Goal: Find specific page/section: Find specific page/section

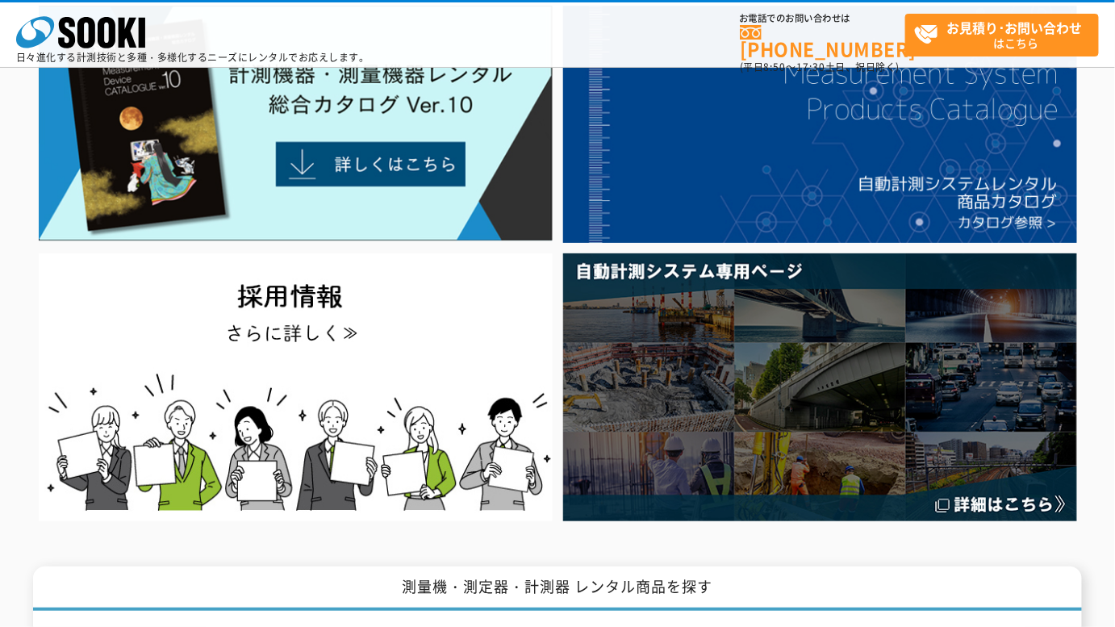
scroll to position [293, 0]
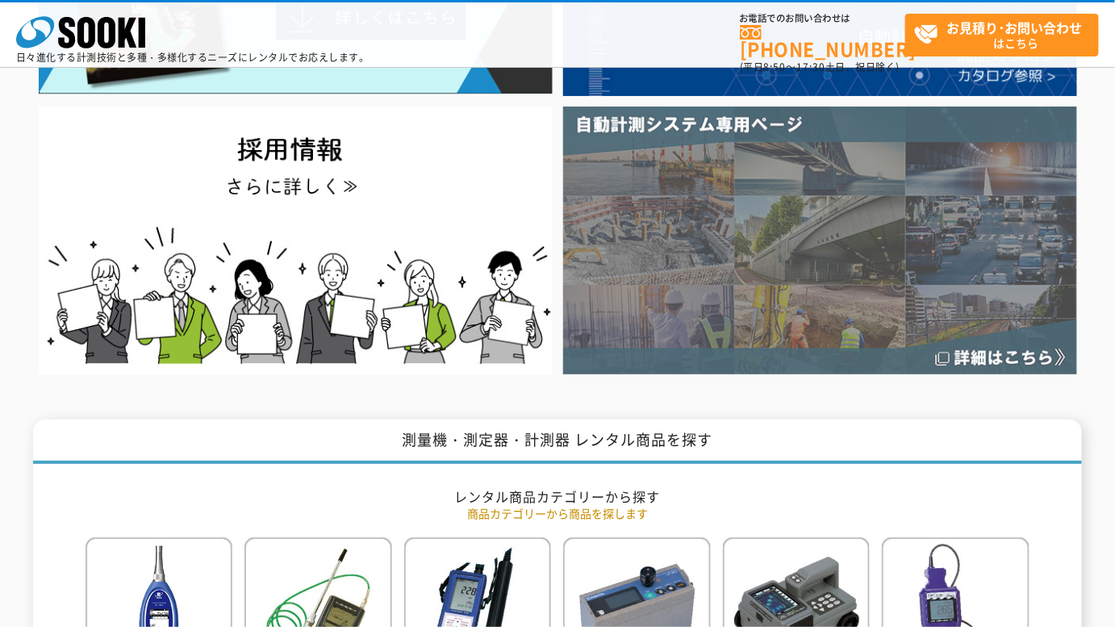
click at [753, 266] on img at bounding box center [820, 239] width 514 height 267
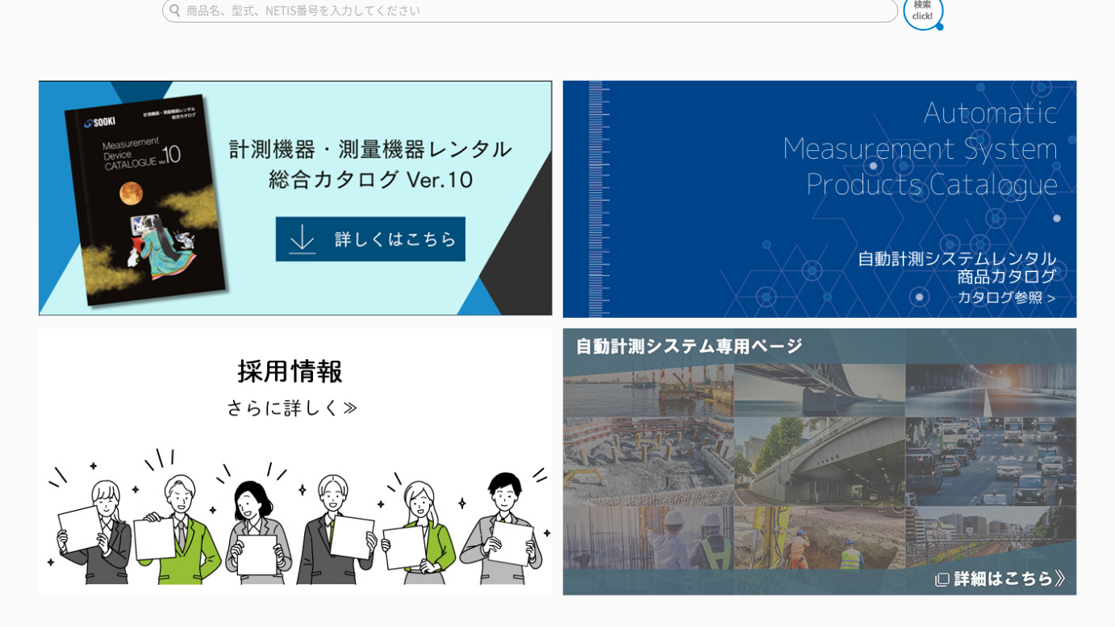
scroll to position [0, 0]
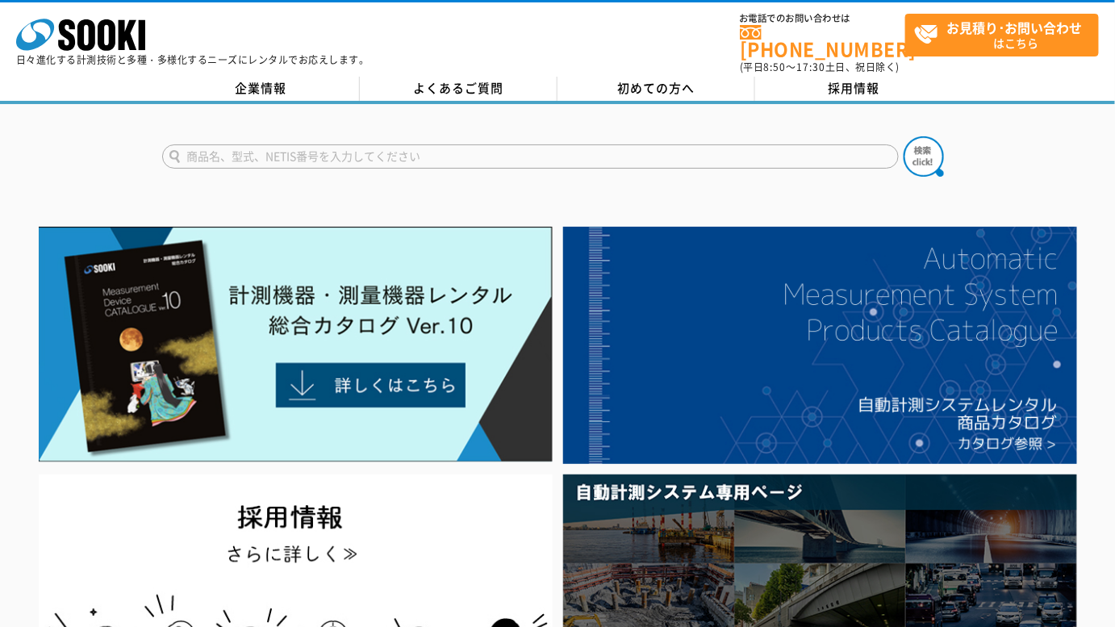
click at [675, 151] on input "text" at bounding box center [530, 156] width 737 height 24
click at [467, 145] on input "水中" at bounding box center [530, 156] width 737 height 24
type input "水中"
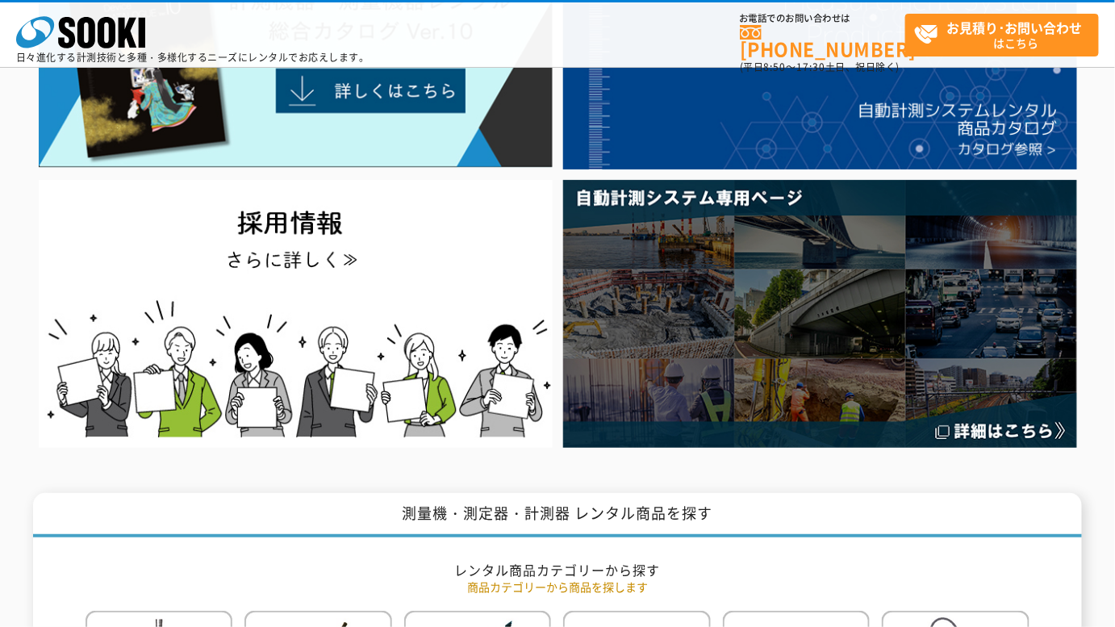
scroll to position [146, 0]
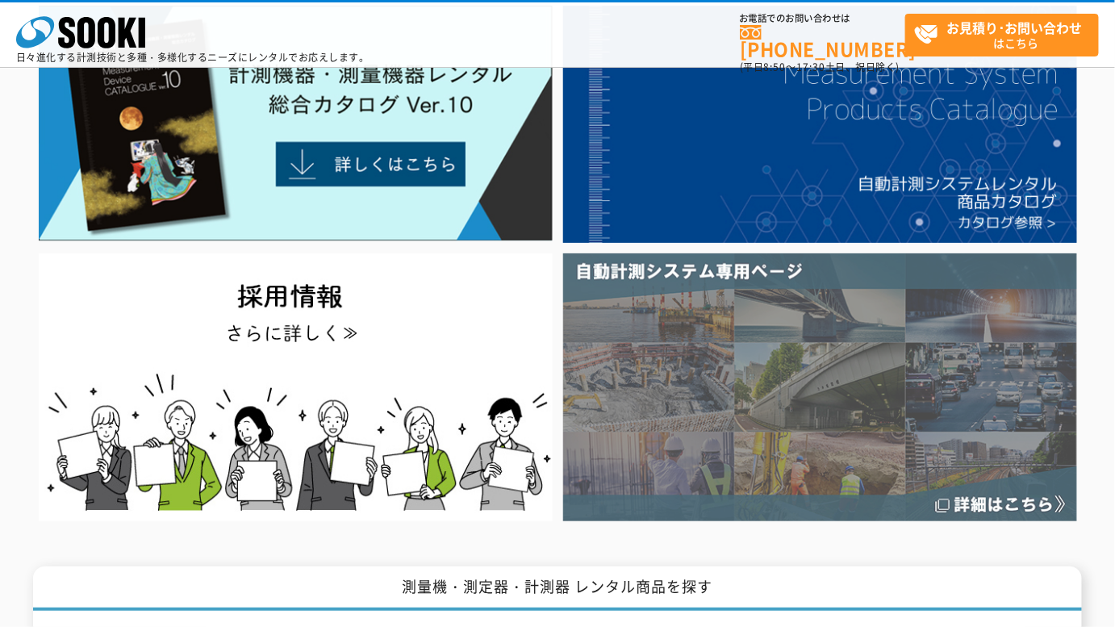
click at [666, 397] on img at bounding box center [820, 386] width 514 height 267
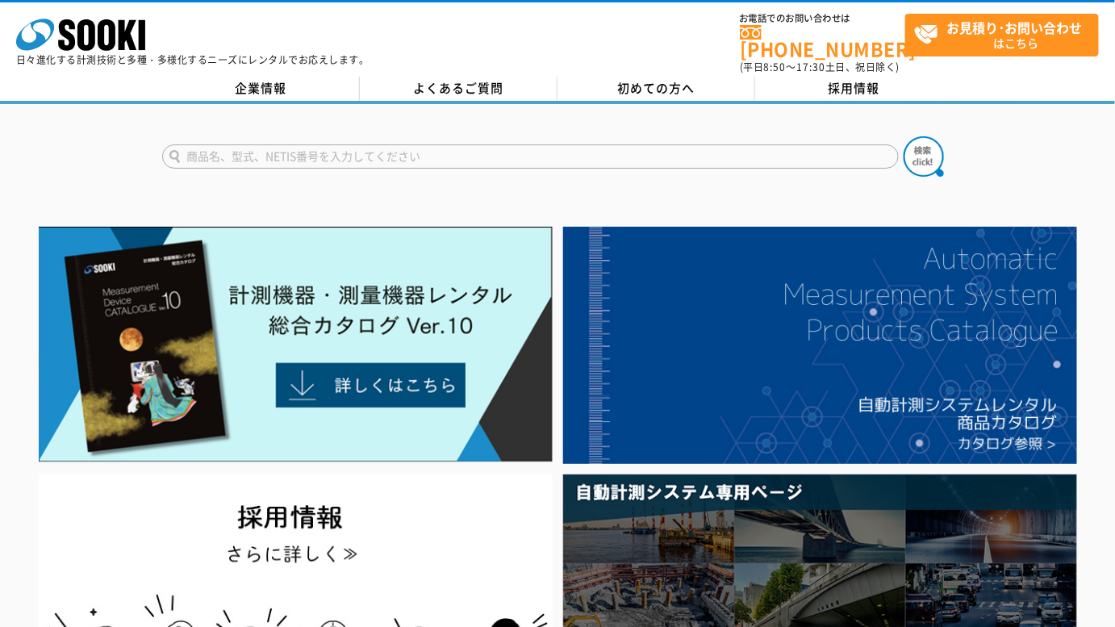
click at [523, 154] on input "text" at bounding box center [530, 156] width 737 height 24
type input "GRX3"
click at [903, 136] on button at bounding box center [923, 156] width 40 height 40
